Goal: Book appointment/travel/reservation

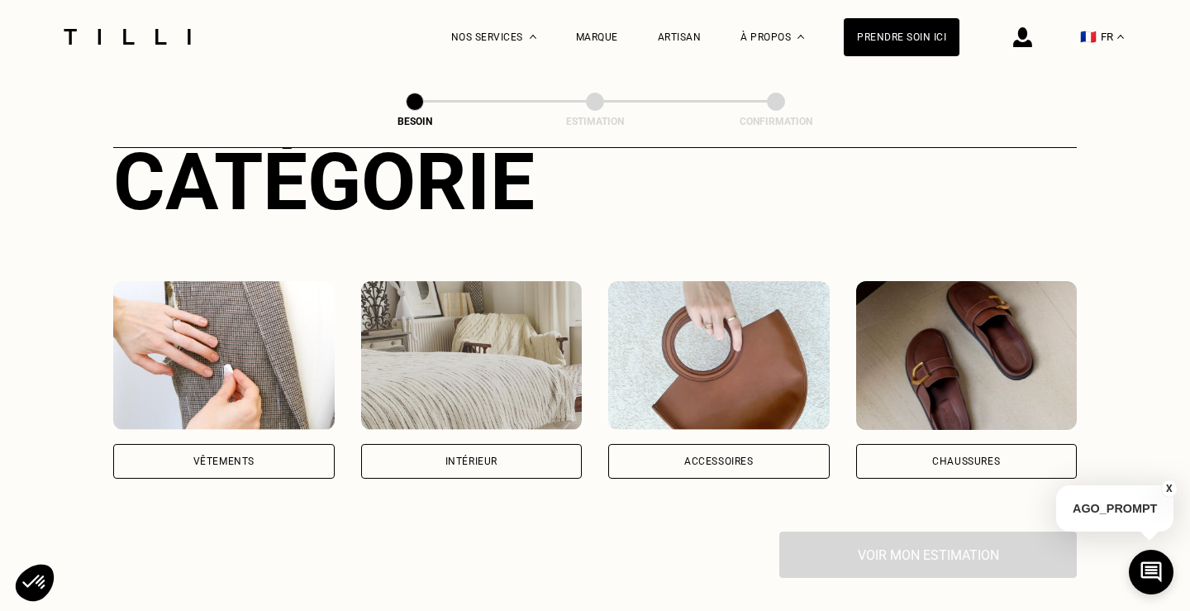
scroll to position [212, 0]
click at [235, 443] on div "Vêtements" at bounding box center [224, 460] width 222 height 35
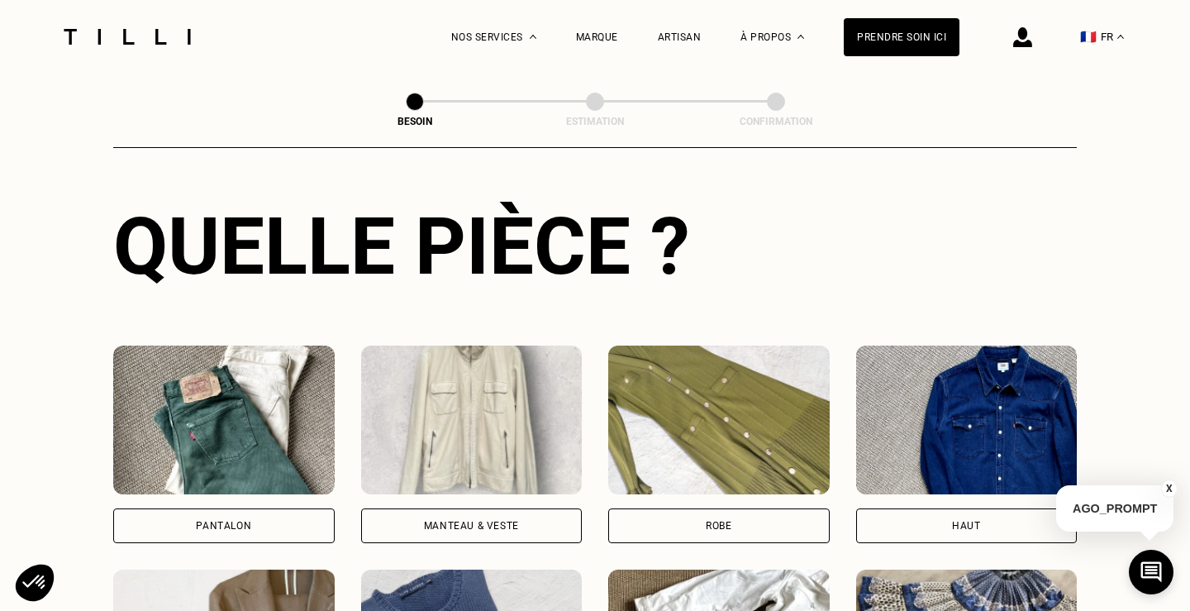
scroll to position [609, 0]
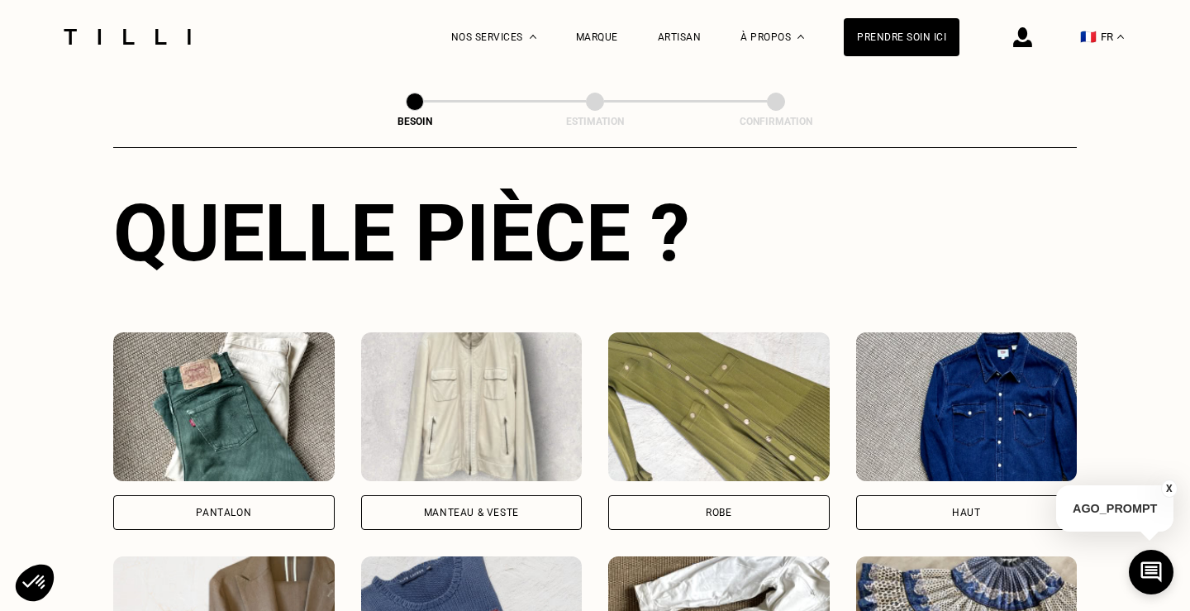
click at [229, 503] on div "Pantalon" at bounding box center [224, 512] width 222 height 35
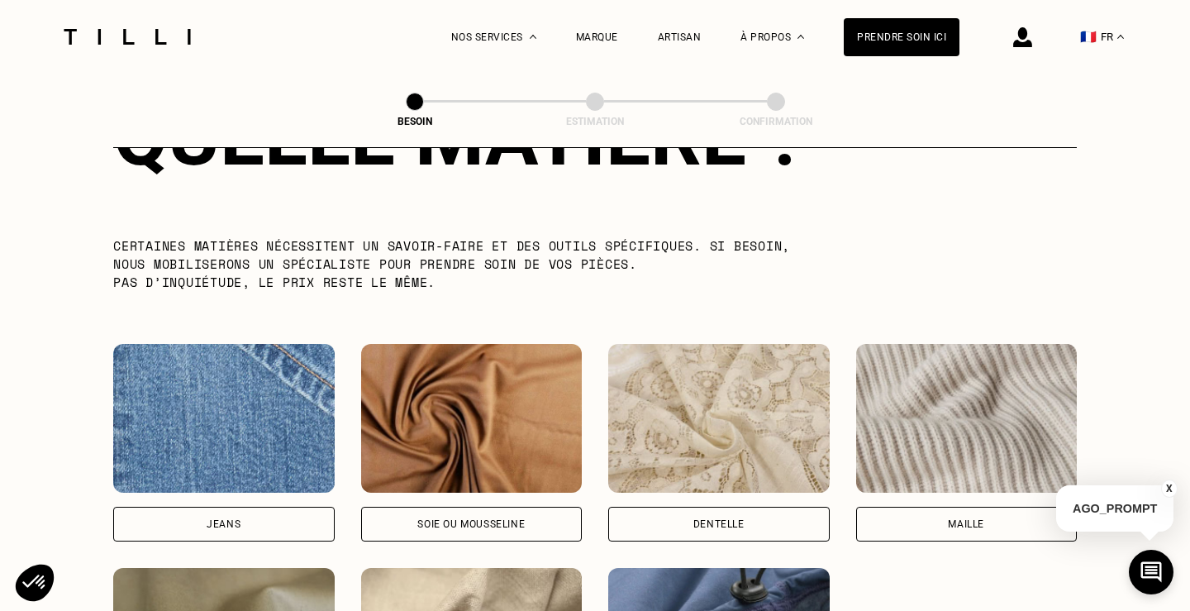
scroll to position [1607, 0]
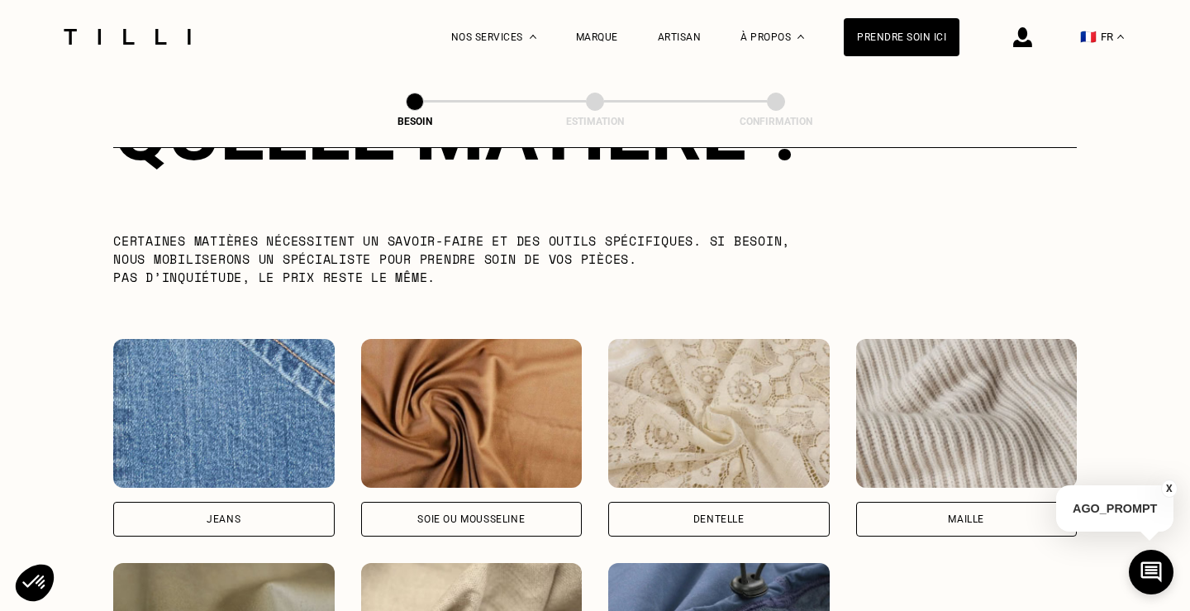
click at [265, 507] on div "Jeans" at bounding box center [224, 519] width 222 height 35
select select "FR"
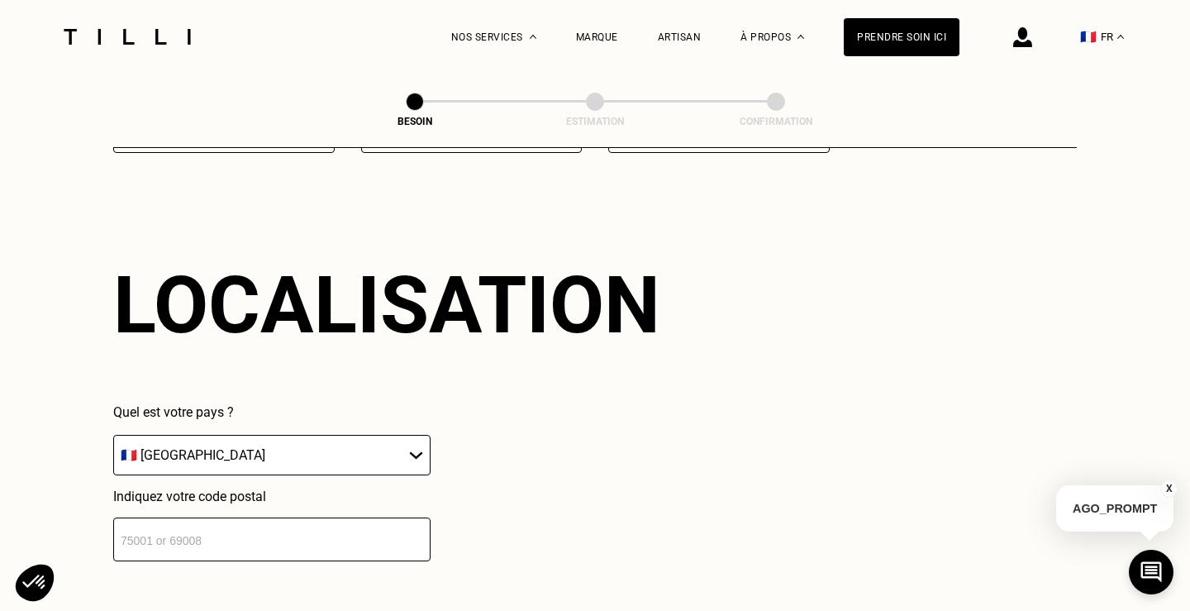
scroll to position [2217, 0]
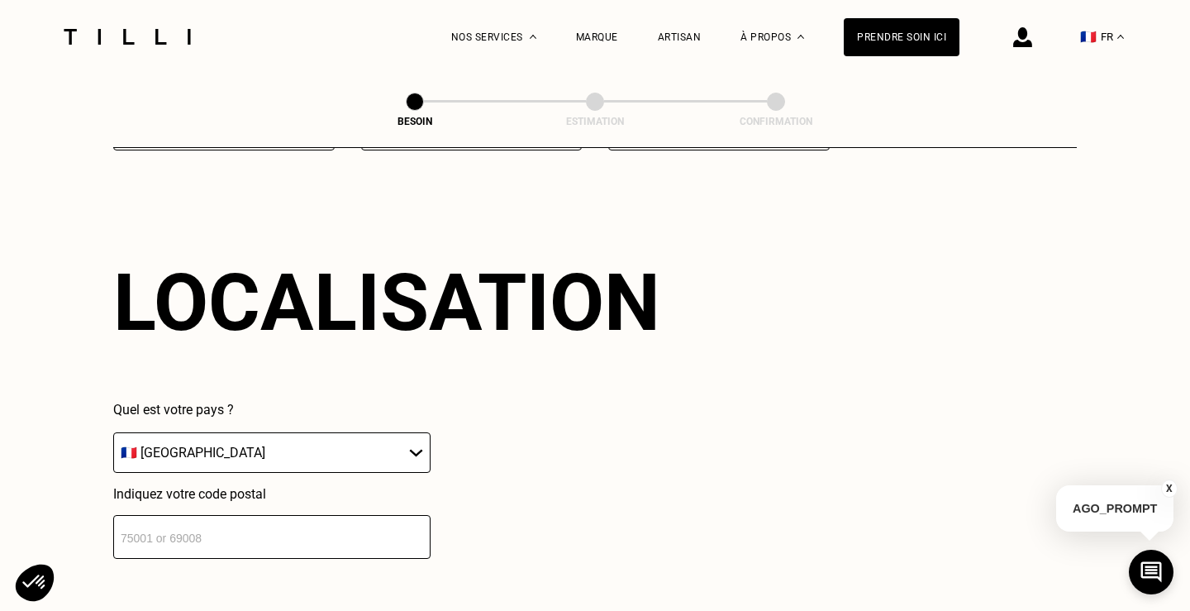
click at [231, 515] on input "number" at bounding box center [271, 537] width 317 height 44
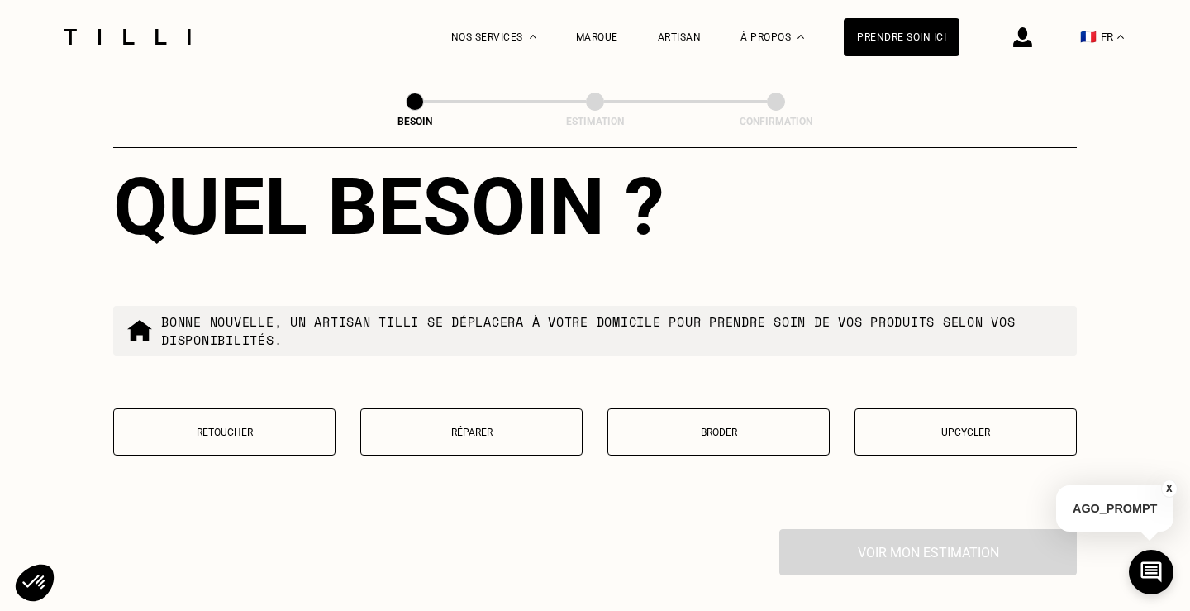
scroll to position [2723, 0]
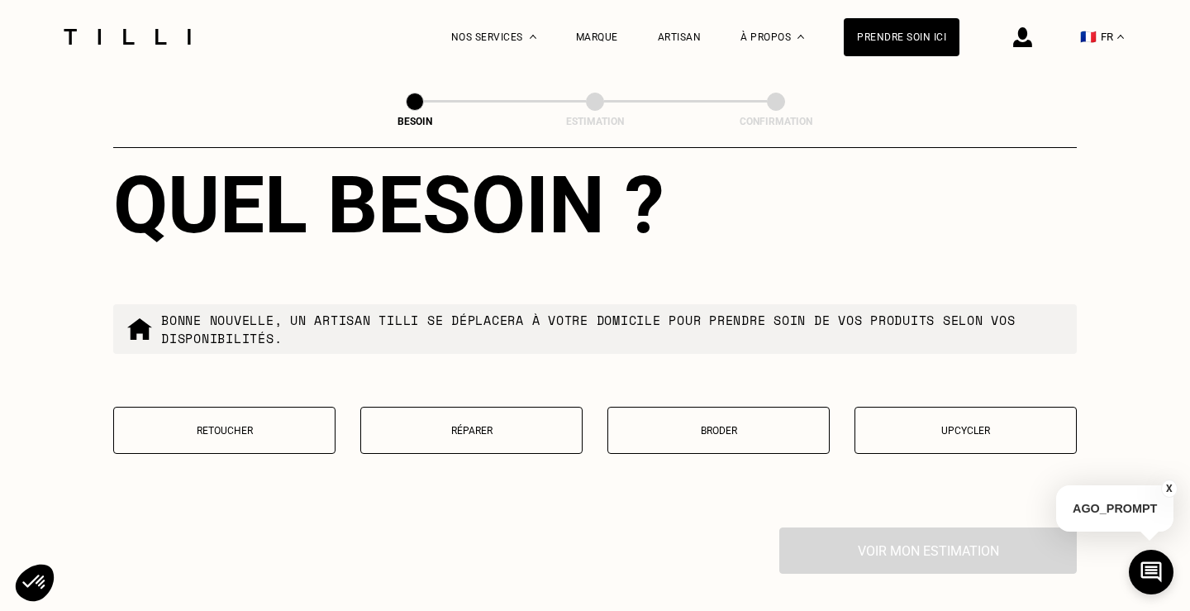
type input "92600"
click at [279, 425] on p "Retoucher" at bounding box center [224, 431] width 204 height 12
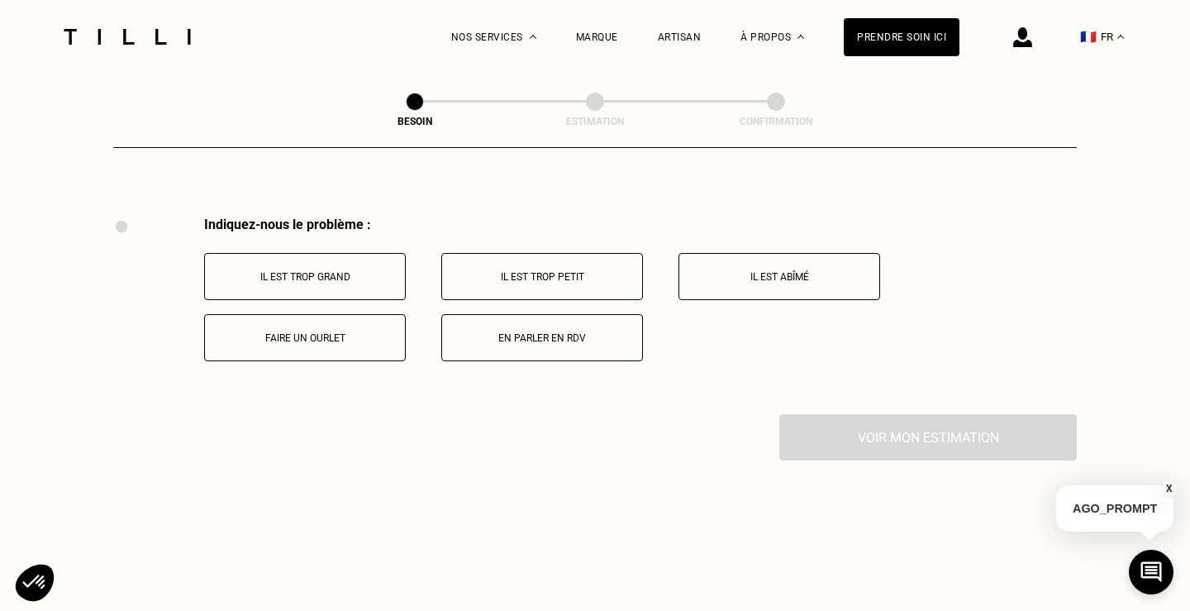
scroll to position [3049, 0]
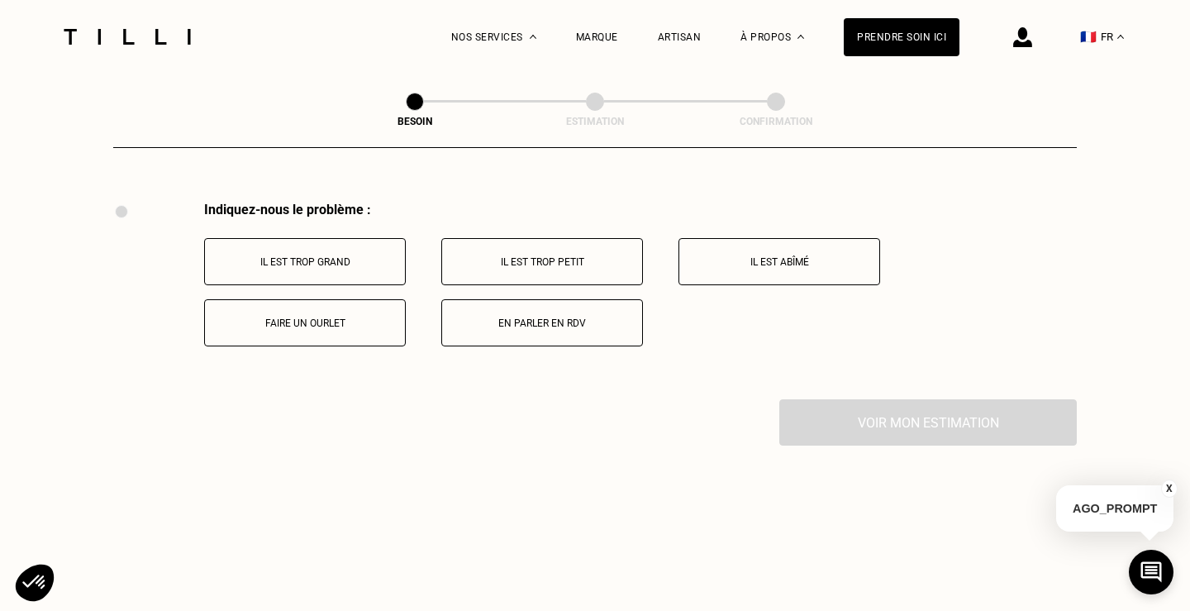
click at [336, 317] on button "Faire un ourlet" at bounding box center [305, 322] width 202 height 47
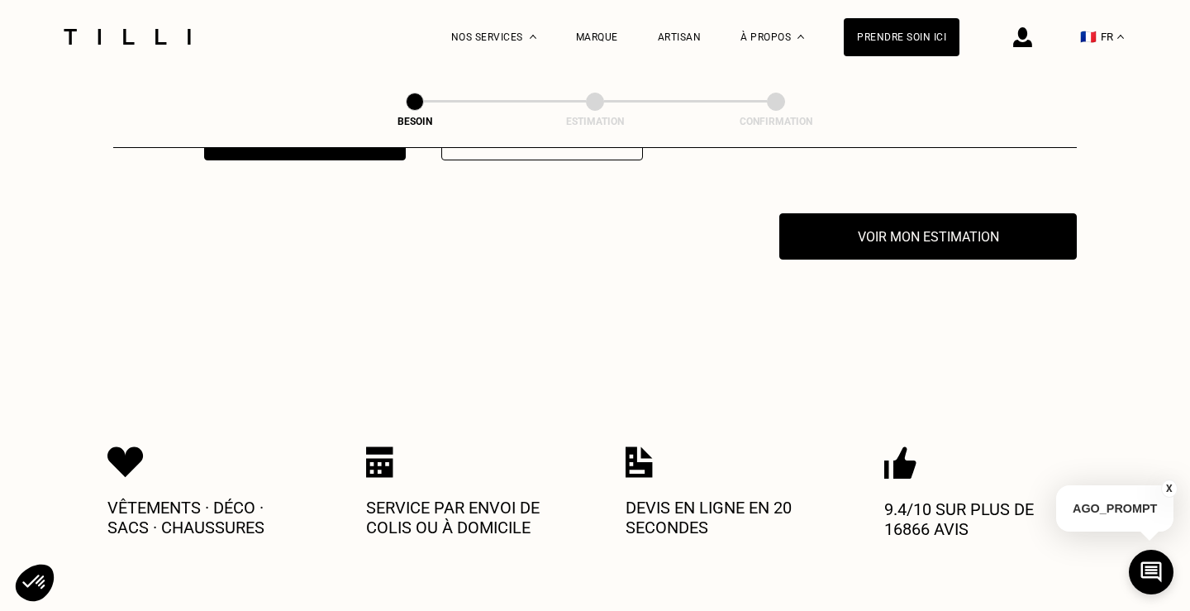
scroll to position [3247, 0]
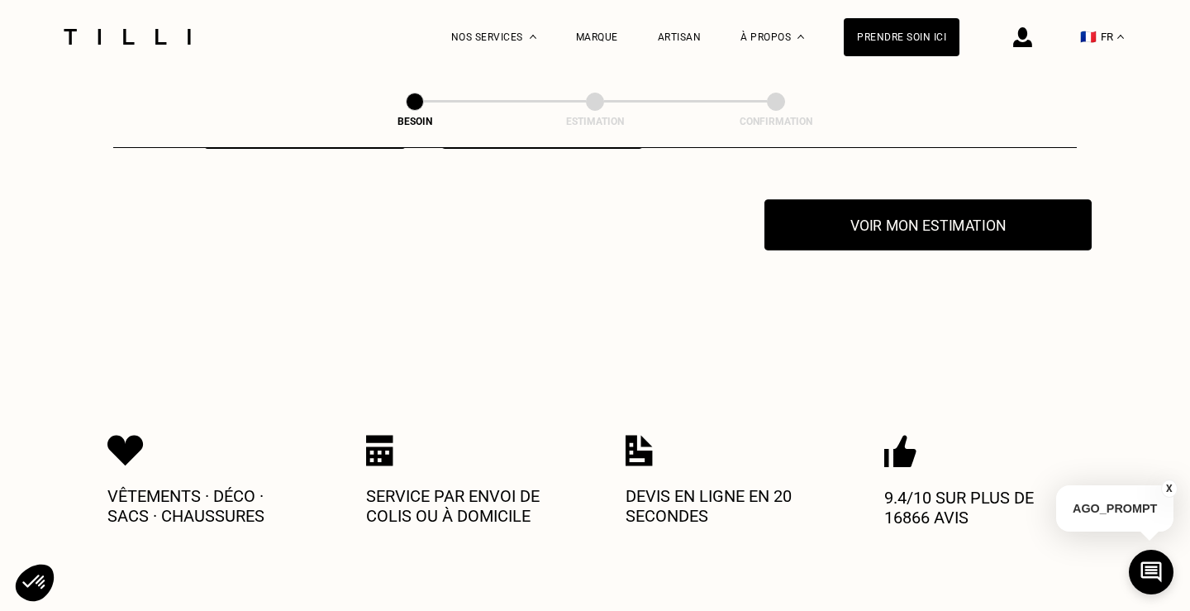
click at [923, 201] on button "Voir mon estimation" at bounding box center [928, 224] width 327 height 51
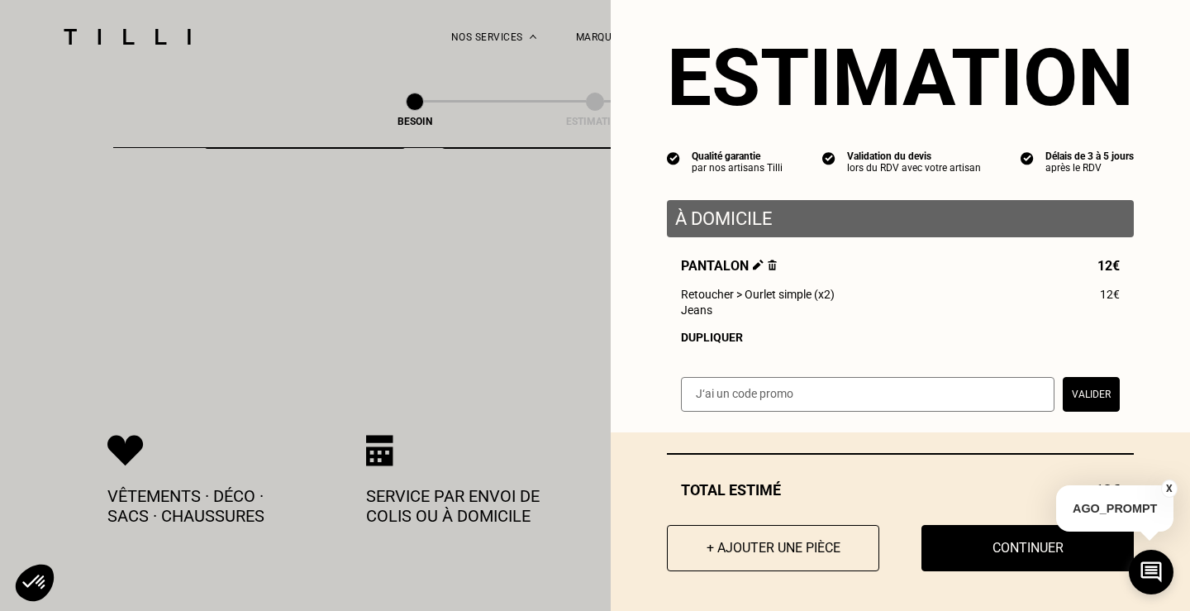
scroll to position [24, 0]
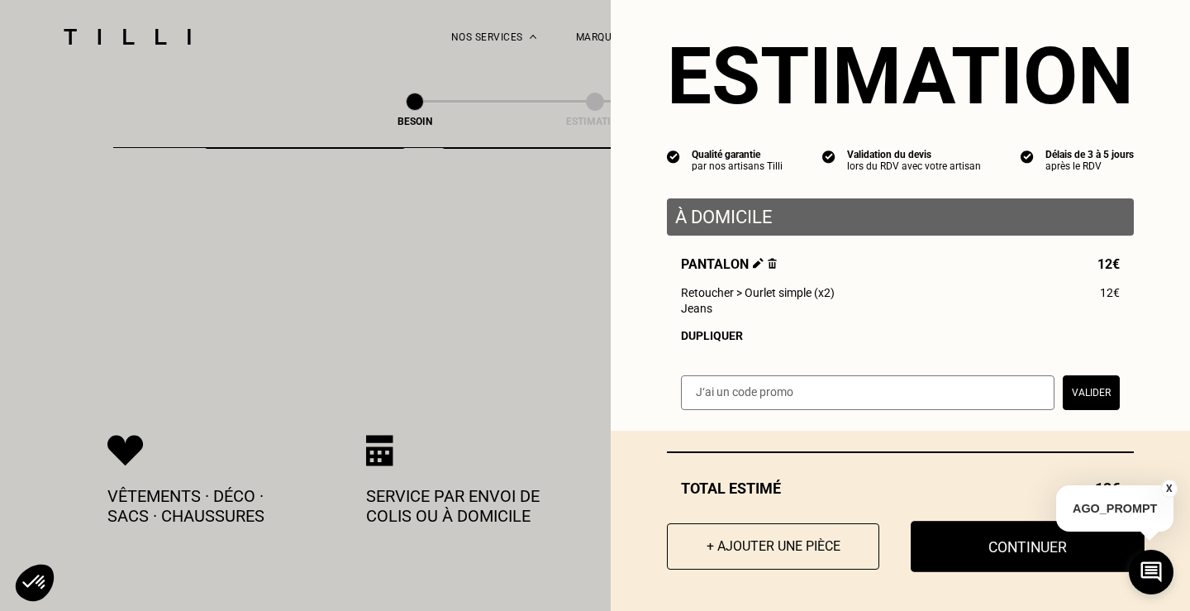
click at [961, 542] on button "Continuer" at bounding box center [1028, 546] width 234 height 51
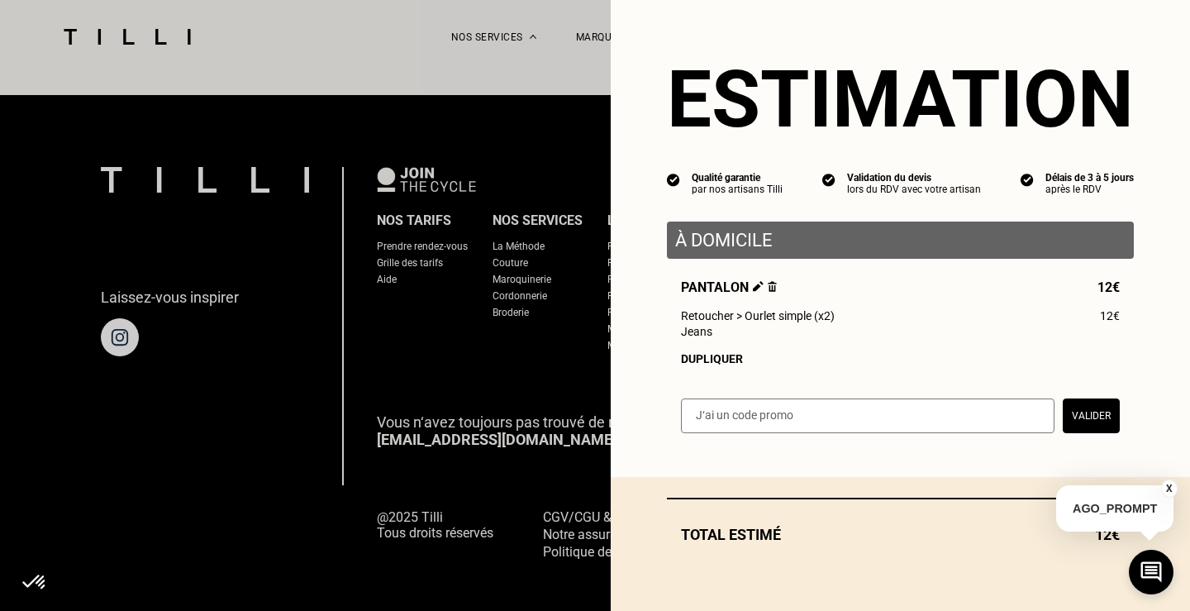
scroll to position [0, 0]
select select "FR"
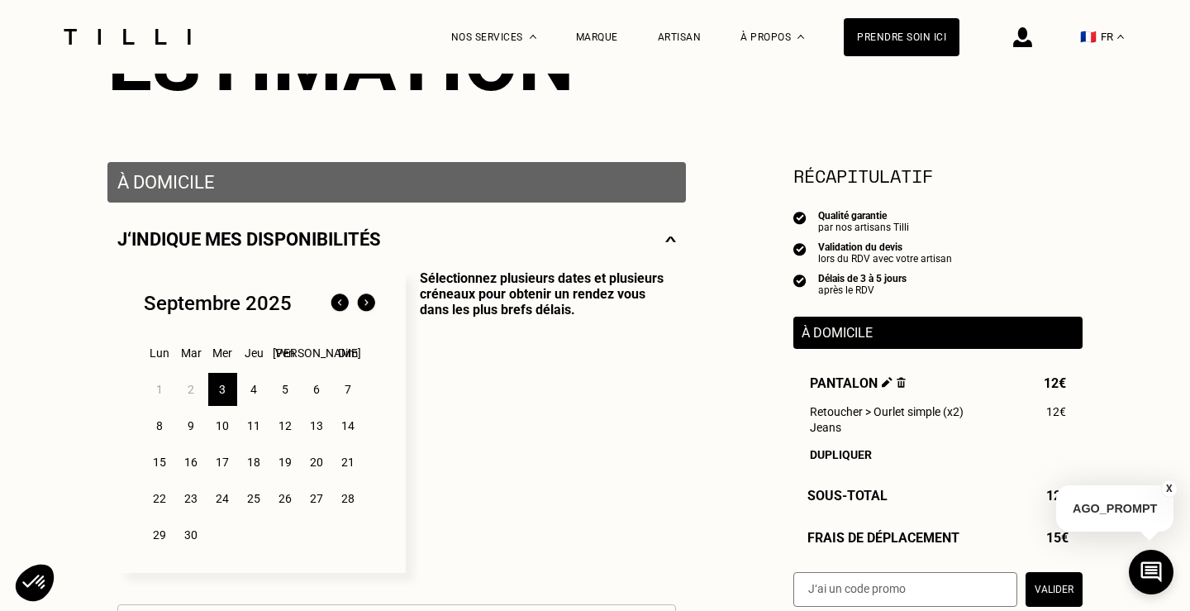
scroll to position [308, 0]
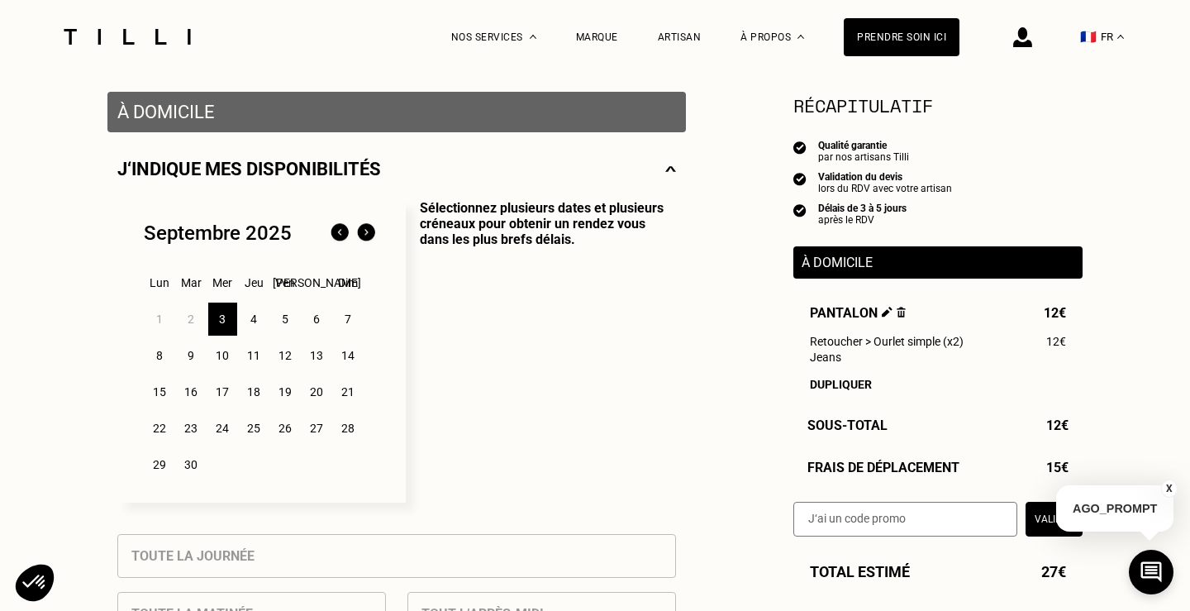
click at [221, 318] on div "3" at bounding box center [222, 319] width 29 height 33
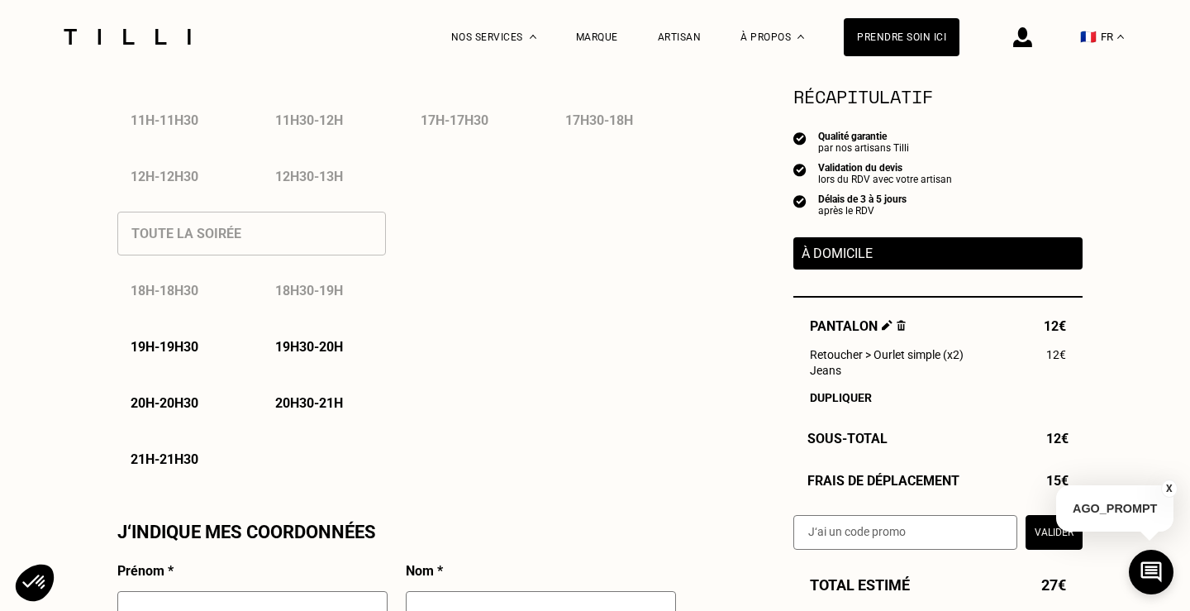
scroll to position [1072, 0]
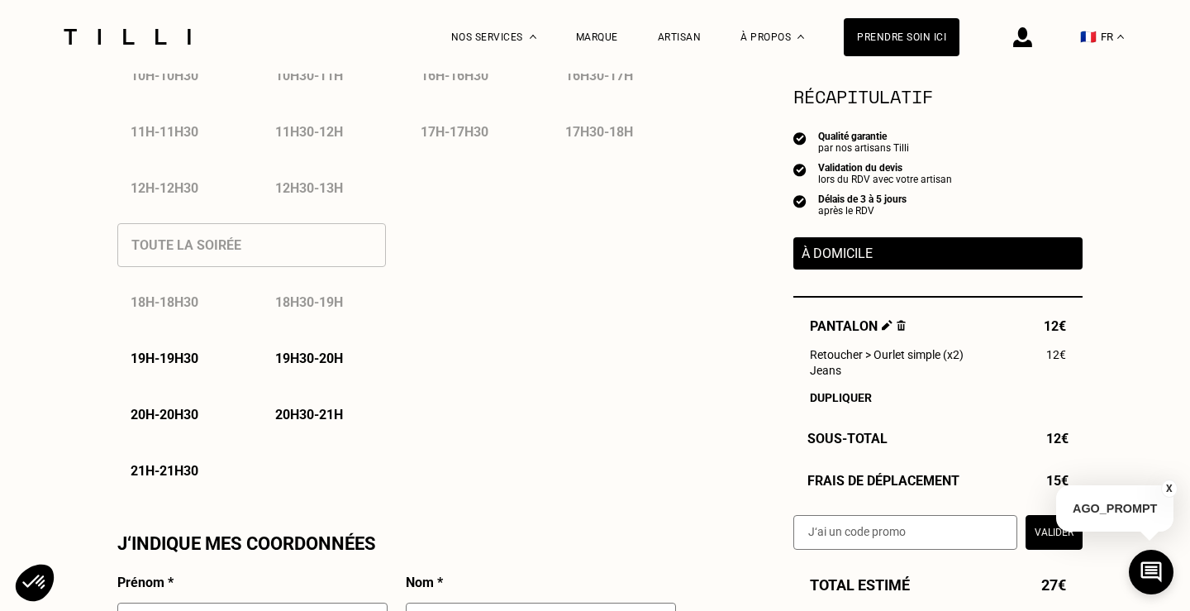
click at [164, 360] on p "19h - 19h30" at bounding box center [165, 359] width 68 height 16
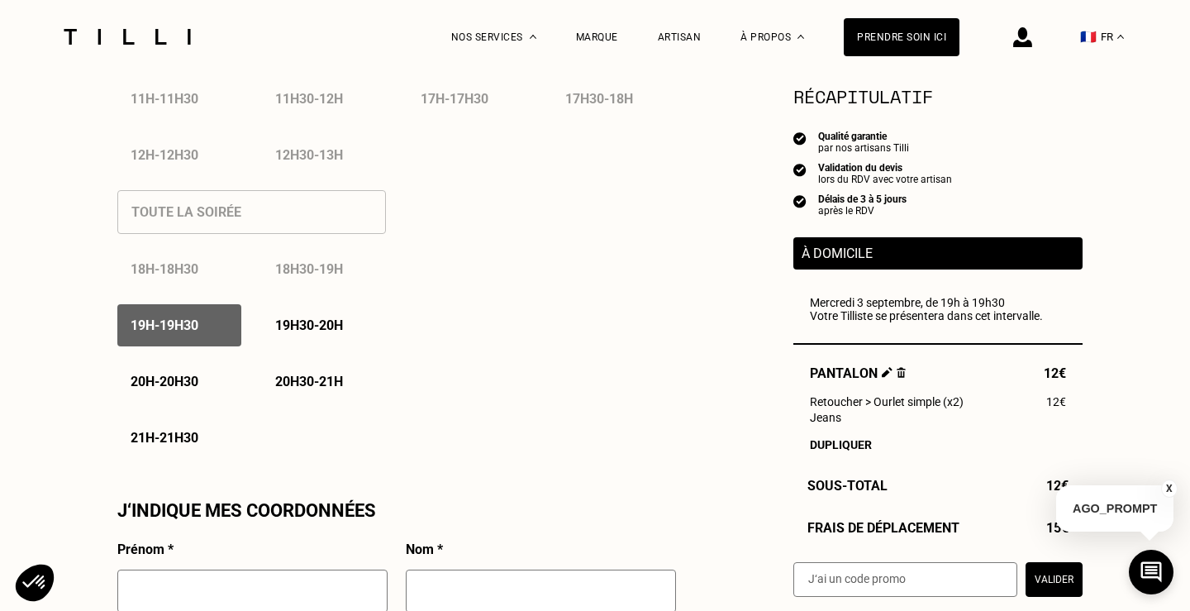
scroll to position [1120, 0]
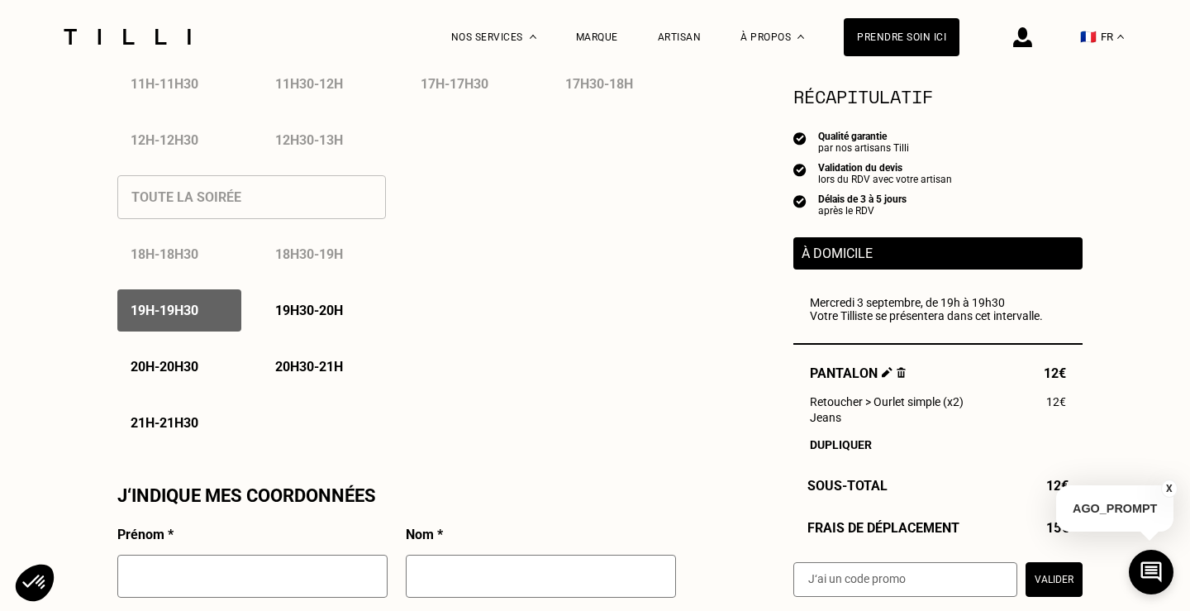
click at [846, 318] on p "Votre Tilliste se présentera dans cet intervalle." at bounding box center [938, 315] width 256 height 13
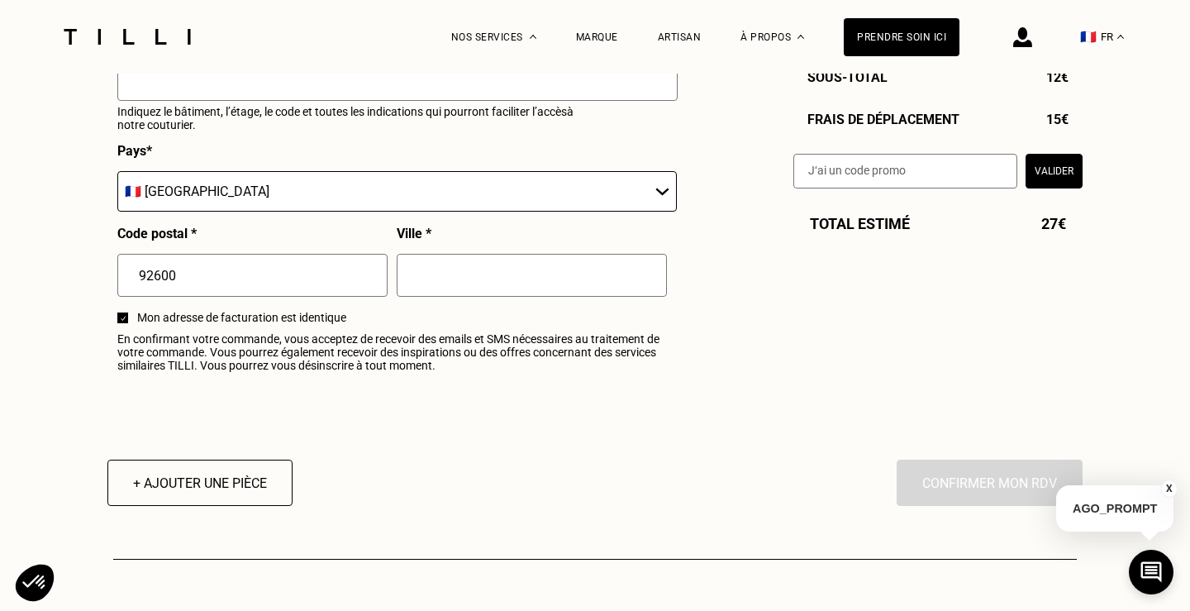
scroll to position [1972, 0]
